Goal: Task Accomplishment & Management: Use online tool/utility

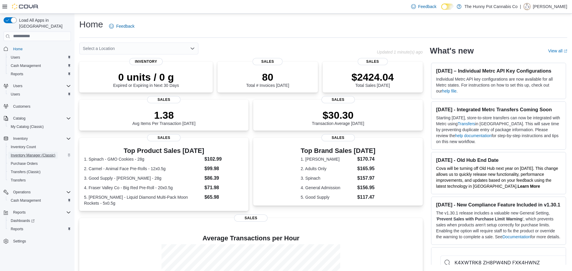
click at [48, 153] on span "Inventory Manager (Classic)" at bounding box center [33, 155] width 45 height 5
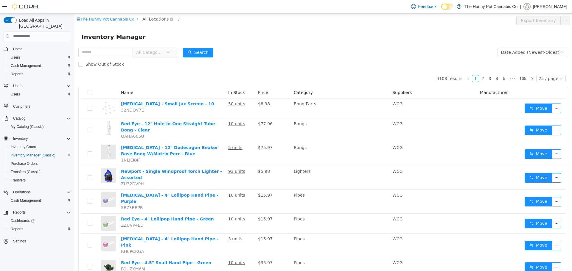
click at [147, 21] on span "All Locations" at bounding box center [155, 18] width 26 height 7
type input "***"
click at [154, 53] on span "980 Burnhamthorpe Rd E" at bounding box center [178, 51] width 53 height 5
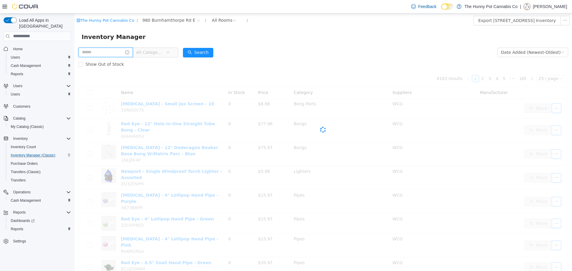
click at [102, 53] on input "text" at bounding box center [105, 52] width 54 height 10
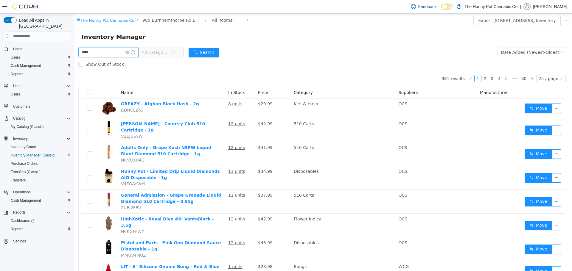
type input "**********"
click at [219, 51] on button "Search" at bounding box center [203, 53] width 30 height 10
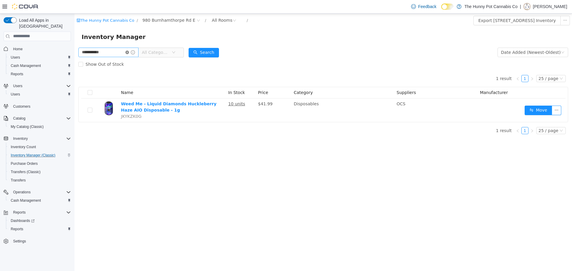
click at [129, 52] on icon "icon: close-circle" at bounding box center [127, 52] width 4 height 4
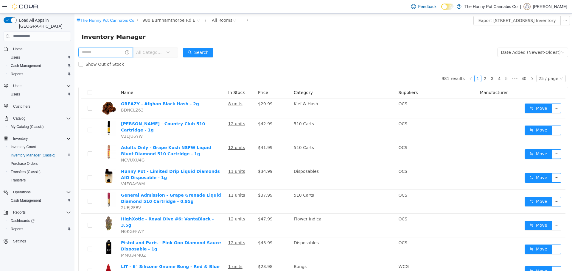
click at [123, 56] on input "text" at bounding box center [105, 52] width 54 height 10
type input "**********"
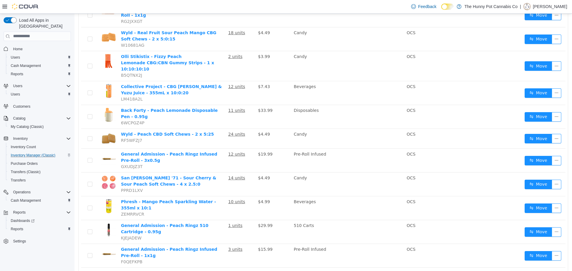
scroll to position [336, 0]
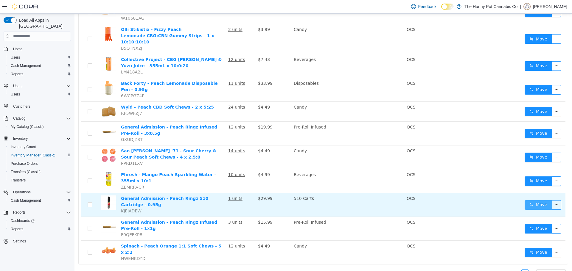
click at [537, 200] on button "Move" at bounding box center [537, 205] width 27 height 10
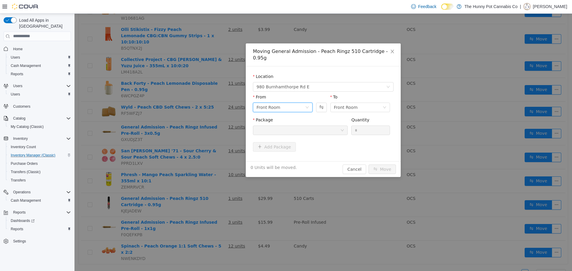
click at [285, 105] on div "Front Room" at bounding box center [283, 107] width 60 height 10
click at [290, 143] on li "Benched (Inactive)" at bounding box center [283, 141] width 60 height 10
click at [380, 102] on div "Front Room" at bounding box center [360, 107] width 60 height 10
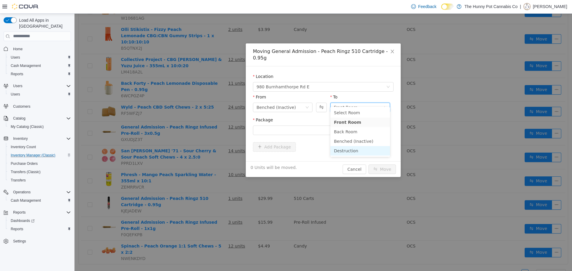
click at [362, 148] on li "Destruction" at bounding box center [360, 151] width 60 height 10
click at [333, 126] on div at bounding box center [298, 130] width 84 height 9
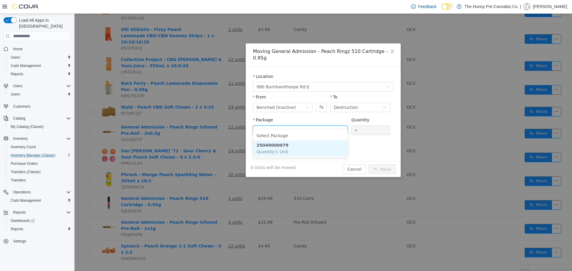
click at [331, 148] on li "25040000079 Quantity : 1 Unit" at bounding box center [300, 148] width 95 height 16
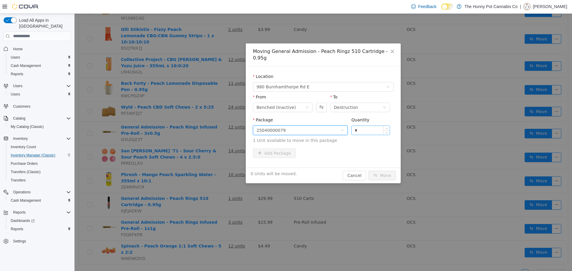
click at [363, 126] on input "*" at bounding box center [370, 130] width 38 height 9
click at [382, 171] on button "Move" at bounding box center [381, 176] width 27 height 10
type input "*"
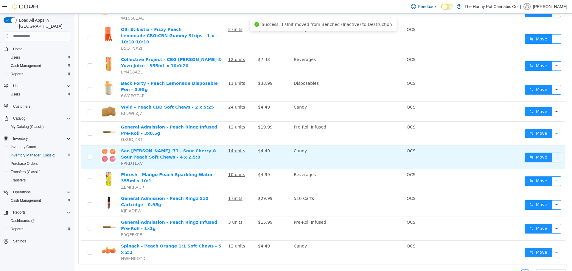
scroll to position [0, 0]
